Goal: Task Accomplishment & Management: Manage account settings

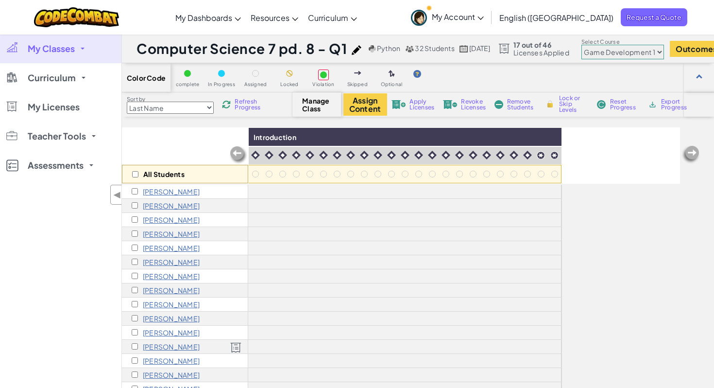
select select "5789587aad86a6efb573701e"
click at [76, 51] on link "My Classes" at bounding box center [60, 48] width 121 height 29
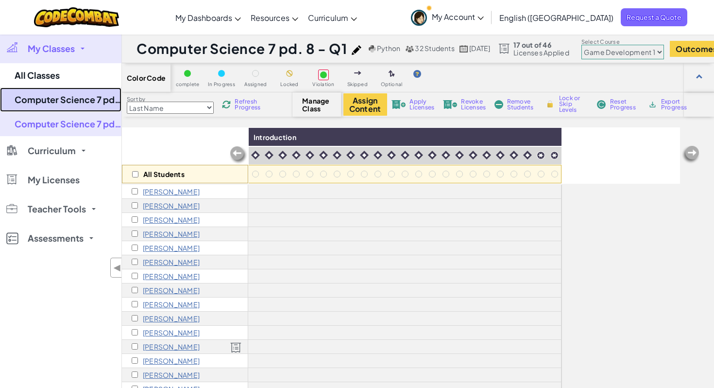
click at [74, 99] on link "Computer Science 7 pd. 7 - Q1" at bounding box center [60, 99] width 121 height 24
select select "5789587aad86a6efb573701e"
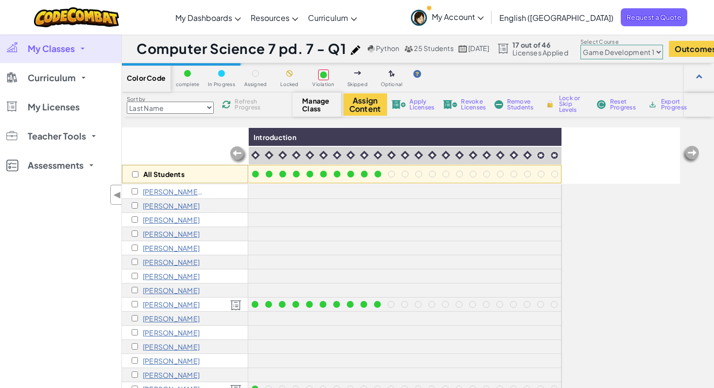
click at [74, 99] on link "My Licenses" at bounding box center [60, 106] width 121 height 29
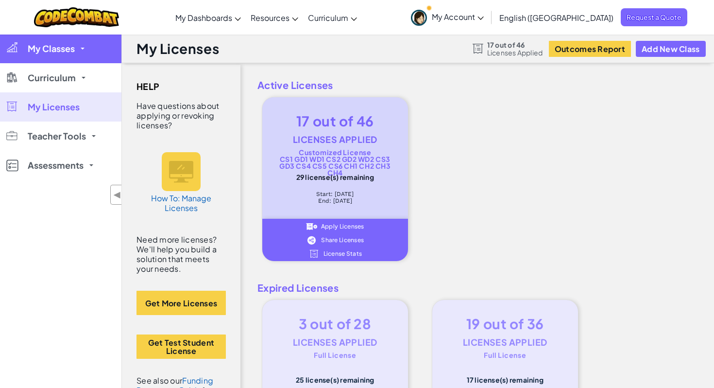
click at [82, 53] on link "My Classes" at bounding box center [60, 48] width 121 height 29
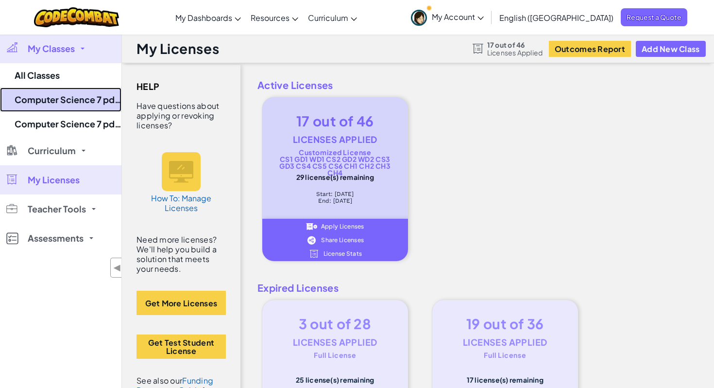
click at [87, 97] on link "Computer Science 7 pd. 7 - Q1" at bounding box center [60, 99] width 121 height 24
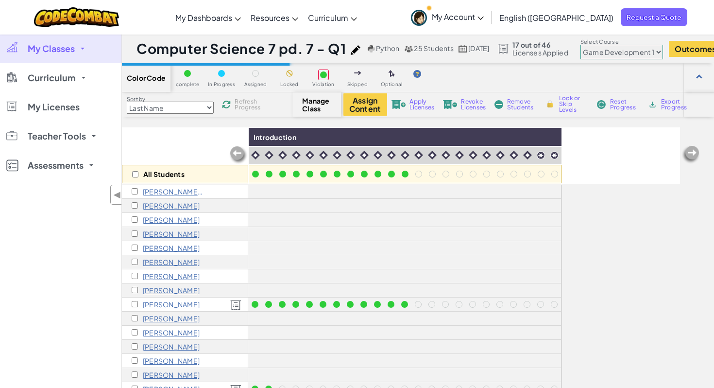
click at [619, 53] on select "Junior Introduction to Computer Science Game Development 1 Web Development 1 Co…" at bounding box center [622, 52] width 83 height 15
click at [599, 45] on select "Junior Introduction to Computer Science Game Development 1 Web Development 1 Co…" at bounding box center [622, 52] width 83 height 15
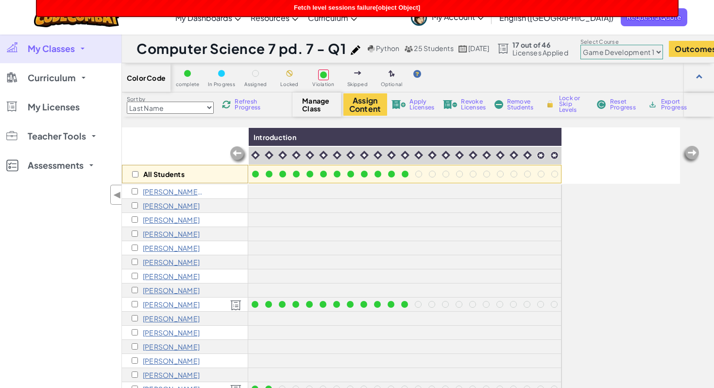
click at [627, 51] on select "Junior Introduction to Computer Science Game Development 1 Web Development 1 Co…" at bounding box center [622, 52] width 83 height 15
select select "560f1a9f22961295f9427742"
click at [599, 45] on select "Junior Introduction to Computer Science Game Development 1 Web Development 1 Co…" at bounding box center [622, 52] width 83 height 15
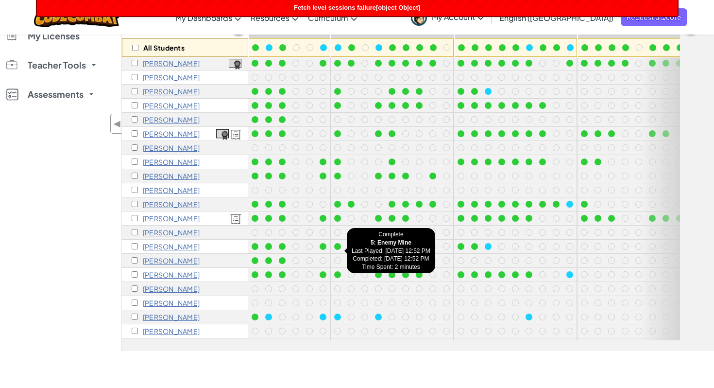
scroll to position [39, 0]
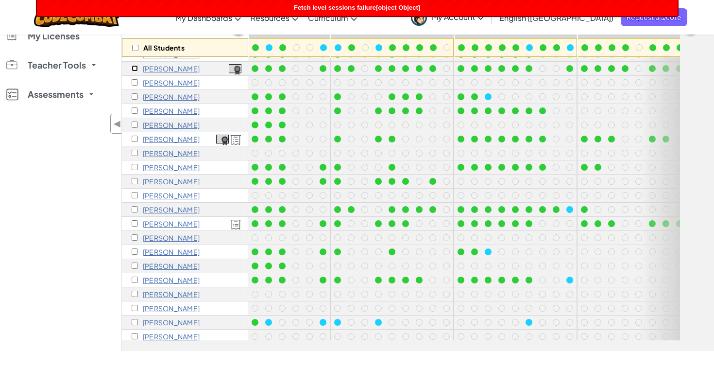
click at [134, 68] on input "checkbox" at bounding box center [135, 68] width 6 height 6
checkbox input "true"
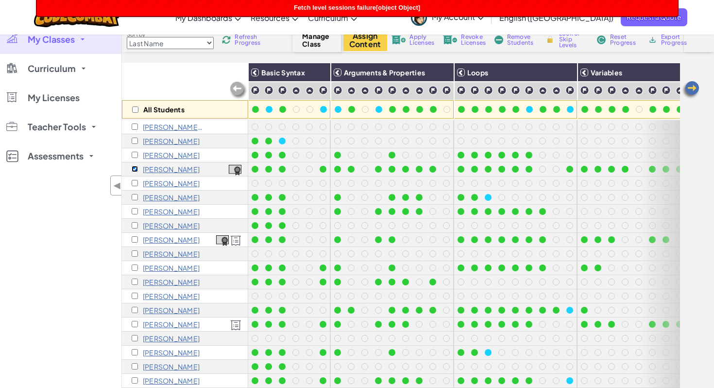
scroll to position [0, 0]
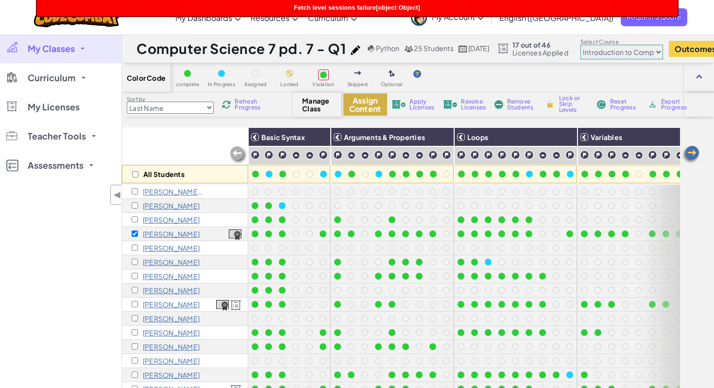
click at [366, 102] on button "Assign Content" at bounding box center [365, 104] width 44 height 22
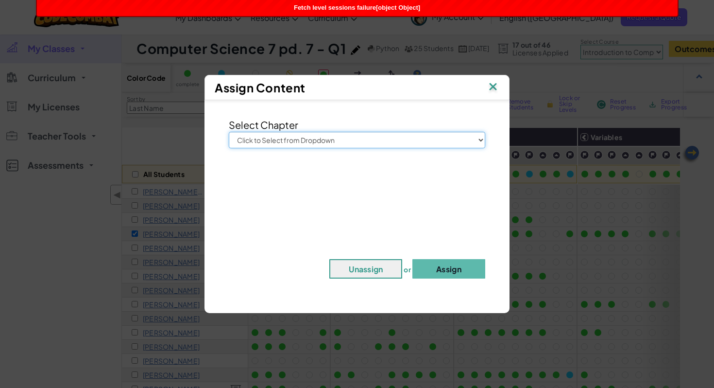
click at [399, 137] on select "Click to Select from Dropdown Junior Introduction to Computer Science Game Deve…" at bounding box center [357, 140] width 257 height 17
select select "Game Development 1"
click at [229, 132] on select "Click to Select from Dropdown Junior Introduction to Computer Science Game Deve…" at bounding box center [357, 140] width 257 height 17
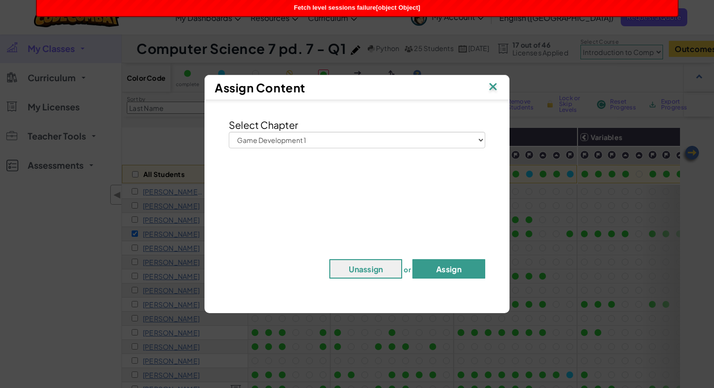
click at [438, 269] on button "Assign" at bounding box center [448, 268] width 73 height 19
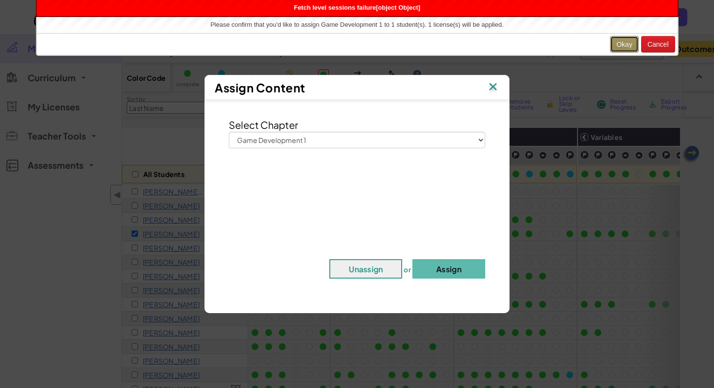
click at [623, 42] on button "Okay" at bounding box center [624, 44] width 29 height 17
